Goal: Check status: Check status

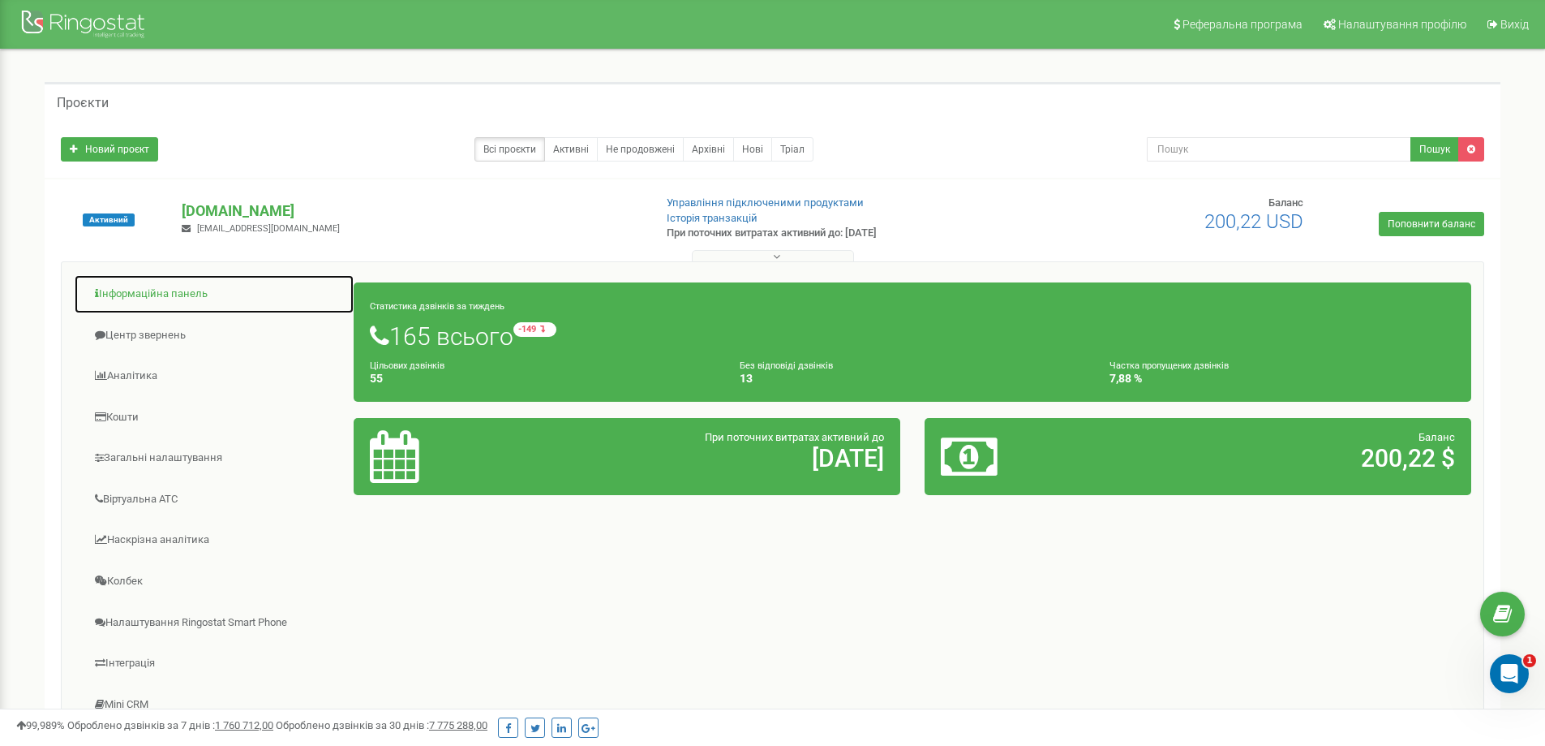
click at [152, 297] on link "Інформаційна панель" at bounding box center [214, 294] width 281 height 40
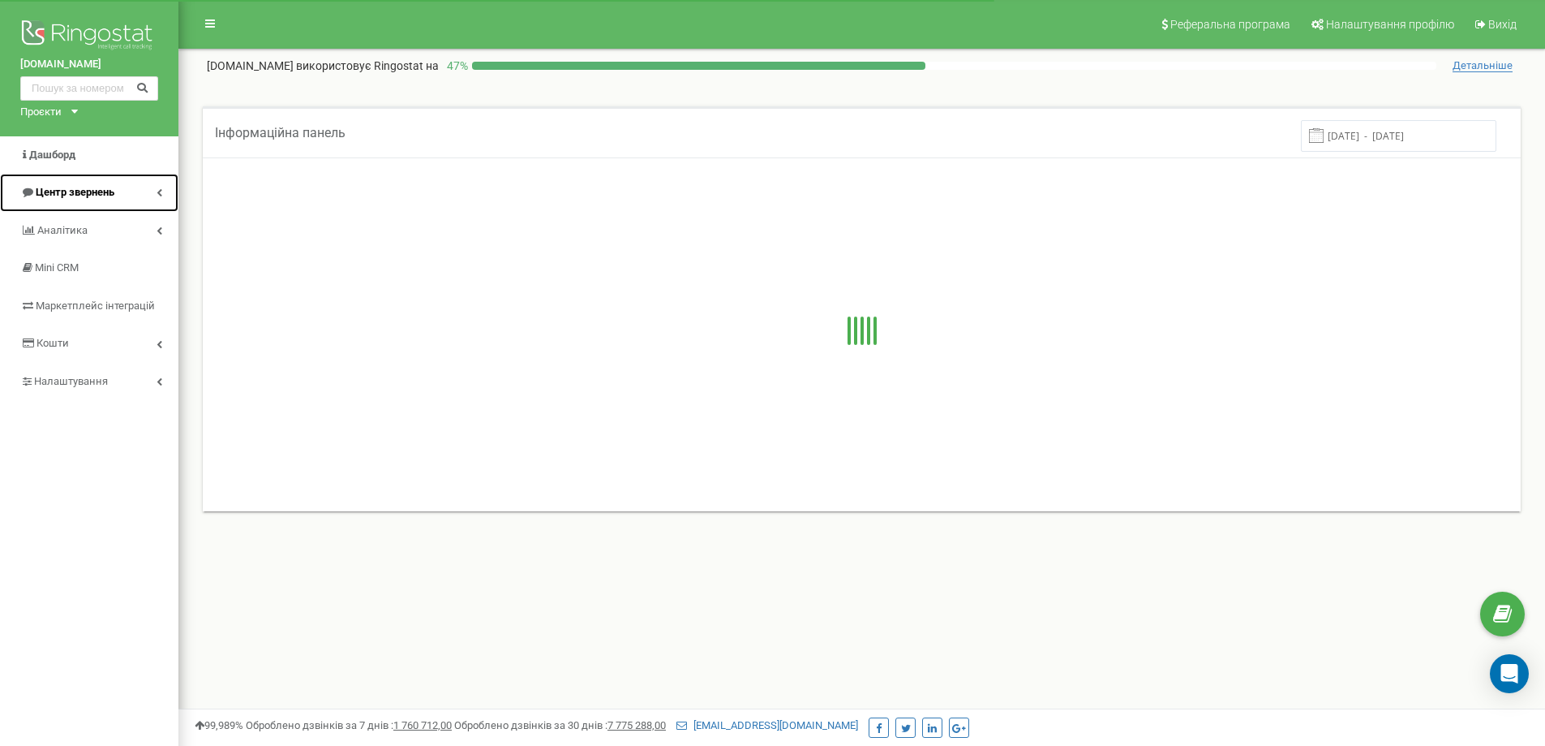
click at [83, 198] on span "Центр звернень" at bounding box center [75, 192] width 79 height 12
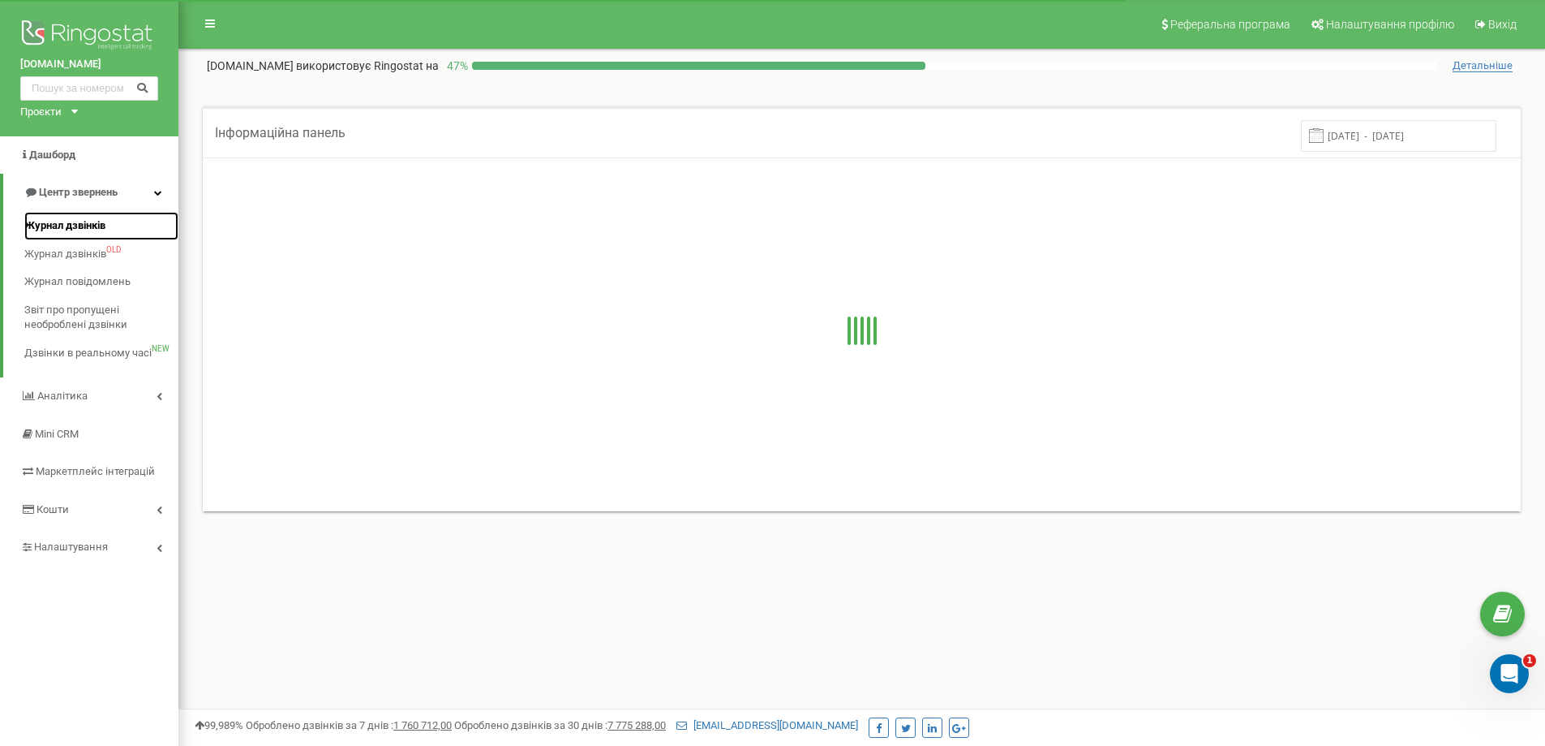
click at [62, 227] on span "Журнал дзвінків" at bounding box center [64, 225] width 81 height 15
